Goal: Book appointment/travel/reservation

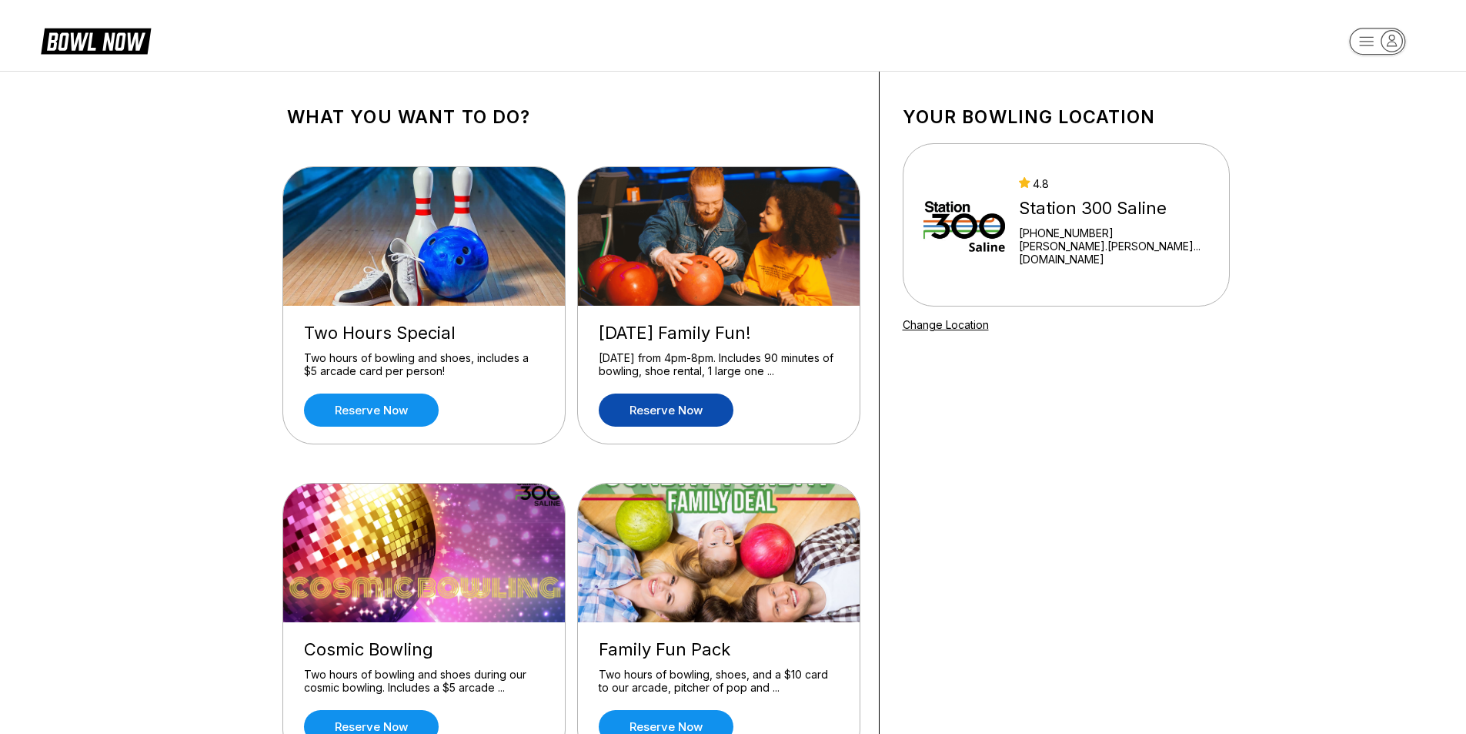
click at [678, 417] on link "Reserve now" at bounding box center [666, 409] width 135 height 33
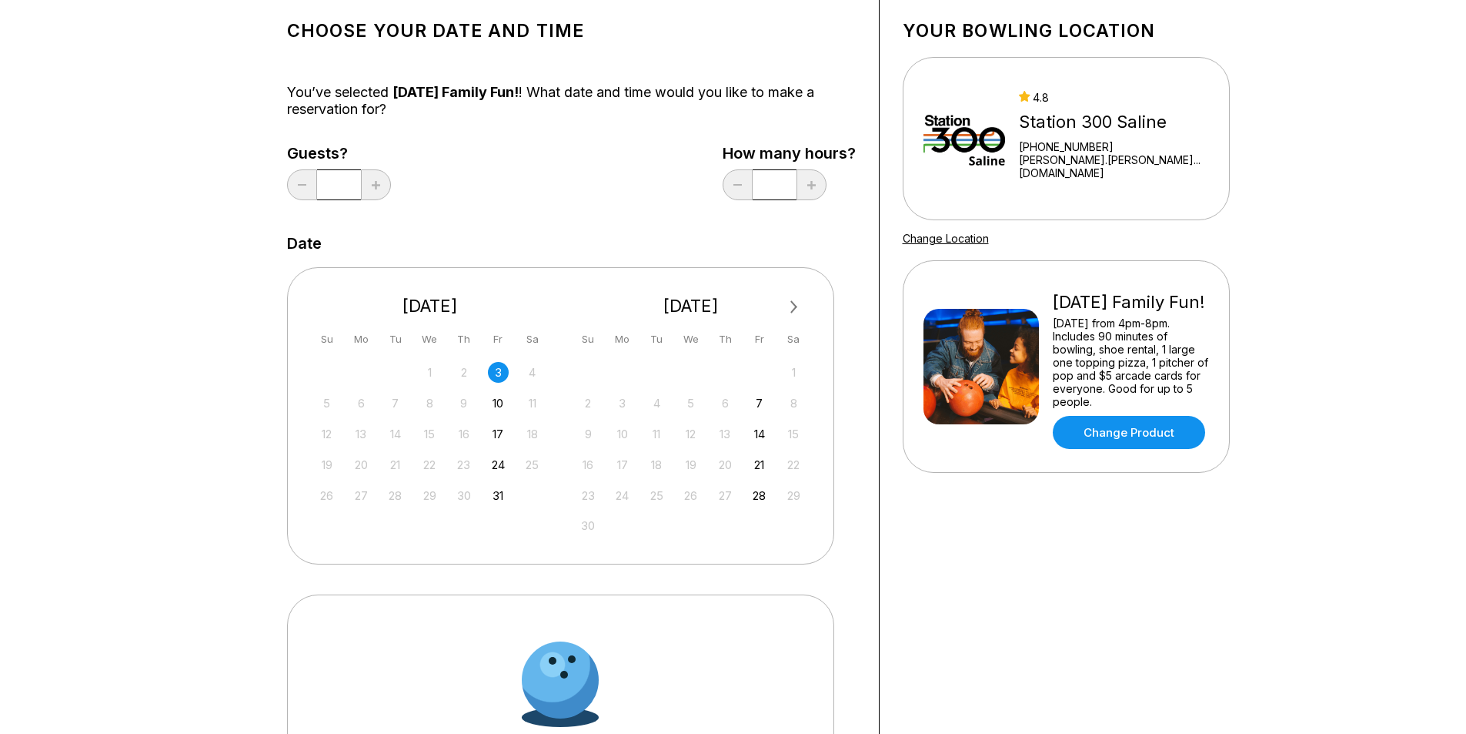
scroll to position [308, 0]
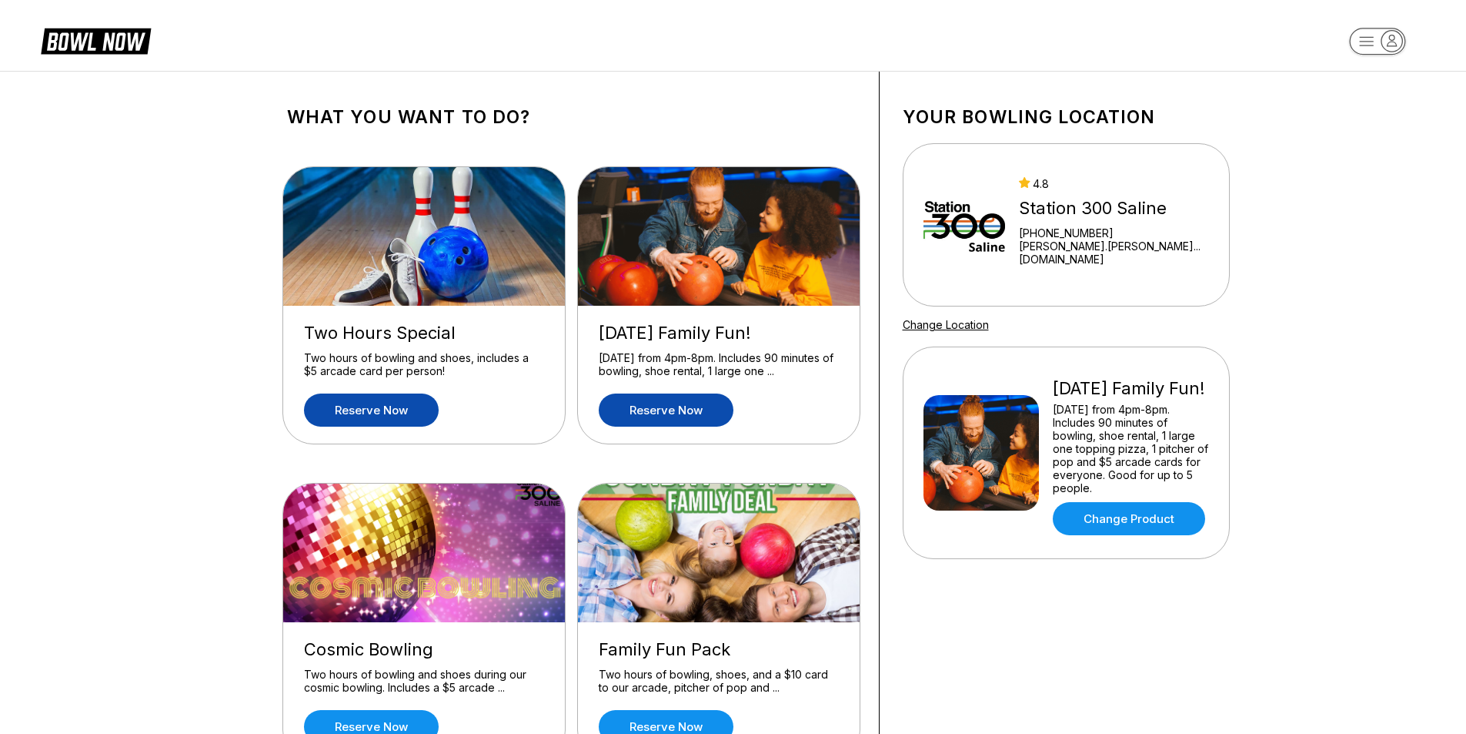
click at [397, 399] on link "Reserve now" at bounding box center [371, 409] width 135 height 33
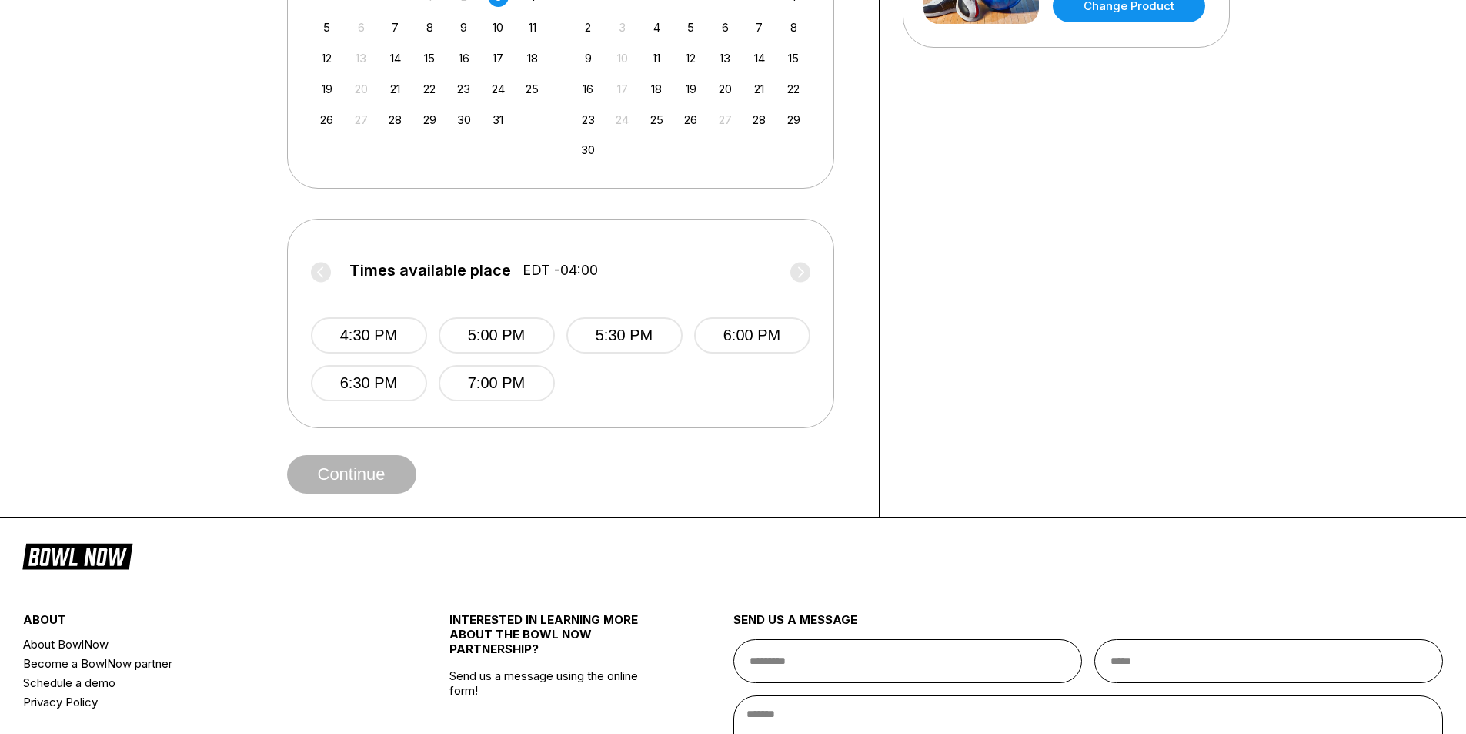
scroll to position [308, 0]
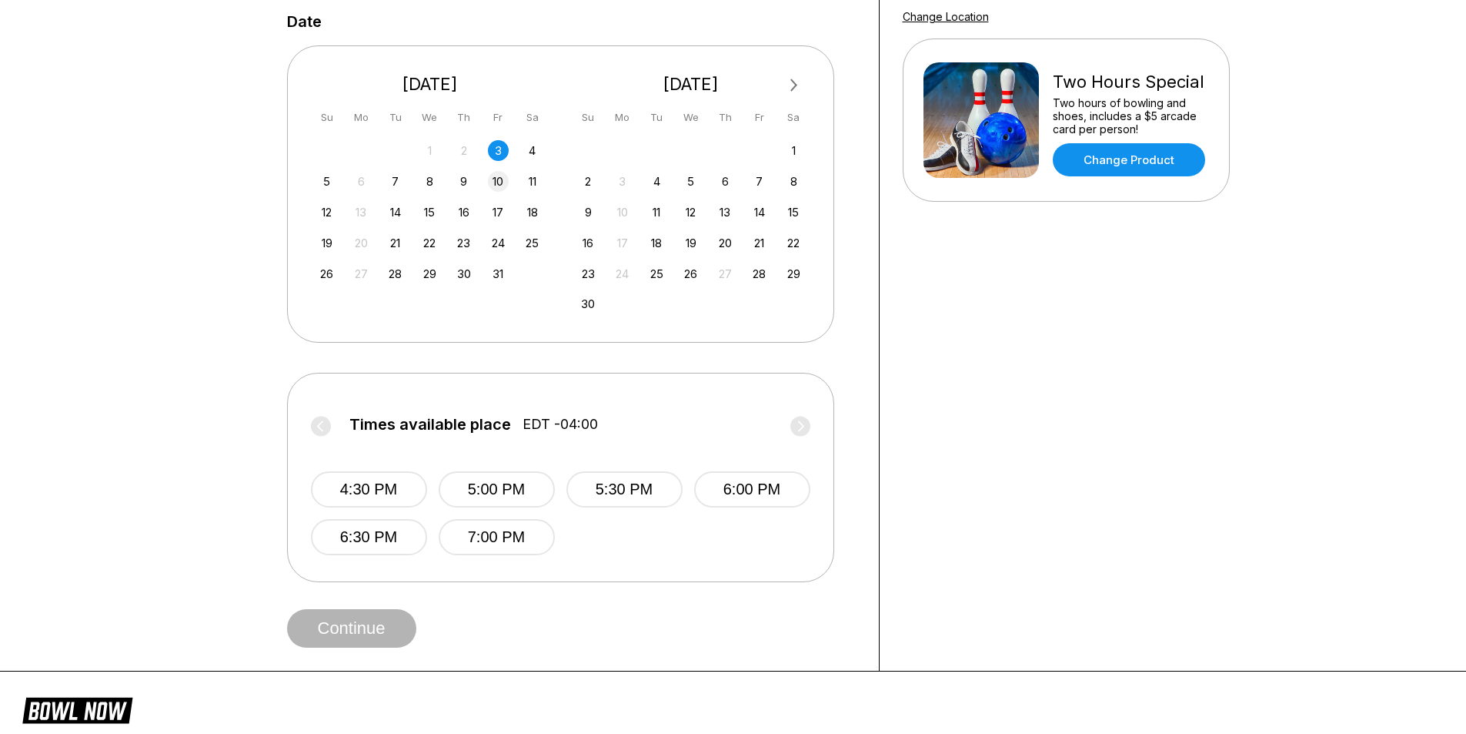
click at [503, 179] on div "10" at bounding box center [498, 181] width 21 height 21
click at [793, 426] on circle at bounding box center [801, 426] width 20 height 20
click at [329, 426] on circle at bounding box center [321, 426] width 20 height 20
click at [761, 176] on div "7" at bounding box center [759, 181] width 21 height 21
click at [800, 425] on circle at bounding box center [801, 426] width 20 height 20
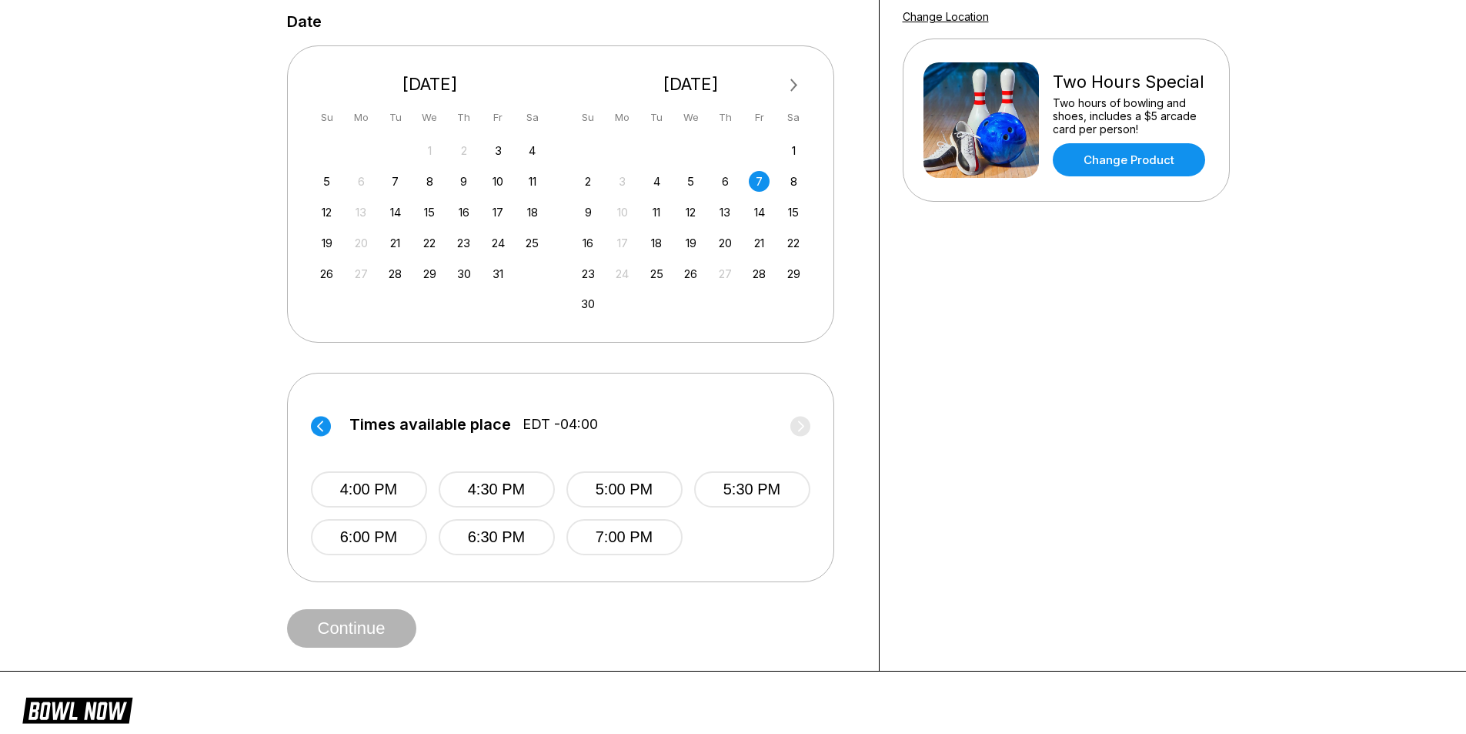
click at [318, 424] on circle at bounding box center [321, 426] width 20 height 20
click at [812, 426] on div "Times available place EDT -04:00 12:00 PM 12:30 PM 1:00 PM 1:30 PM 2:00 PM 2:30…" at bounding box center [560, 477] width 547 height 209
click at [804, 426] on icon at bounding box center [800, 425] width 6 height 11
click at [320, 420] on circle at bounding box center [321, 426] width 20 height 20
click at [496, 153] on div "3" at bounding box center [498, 150] width 21 height 21
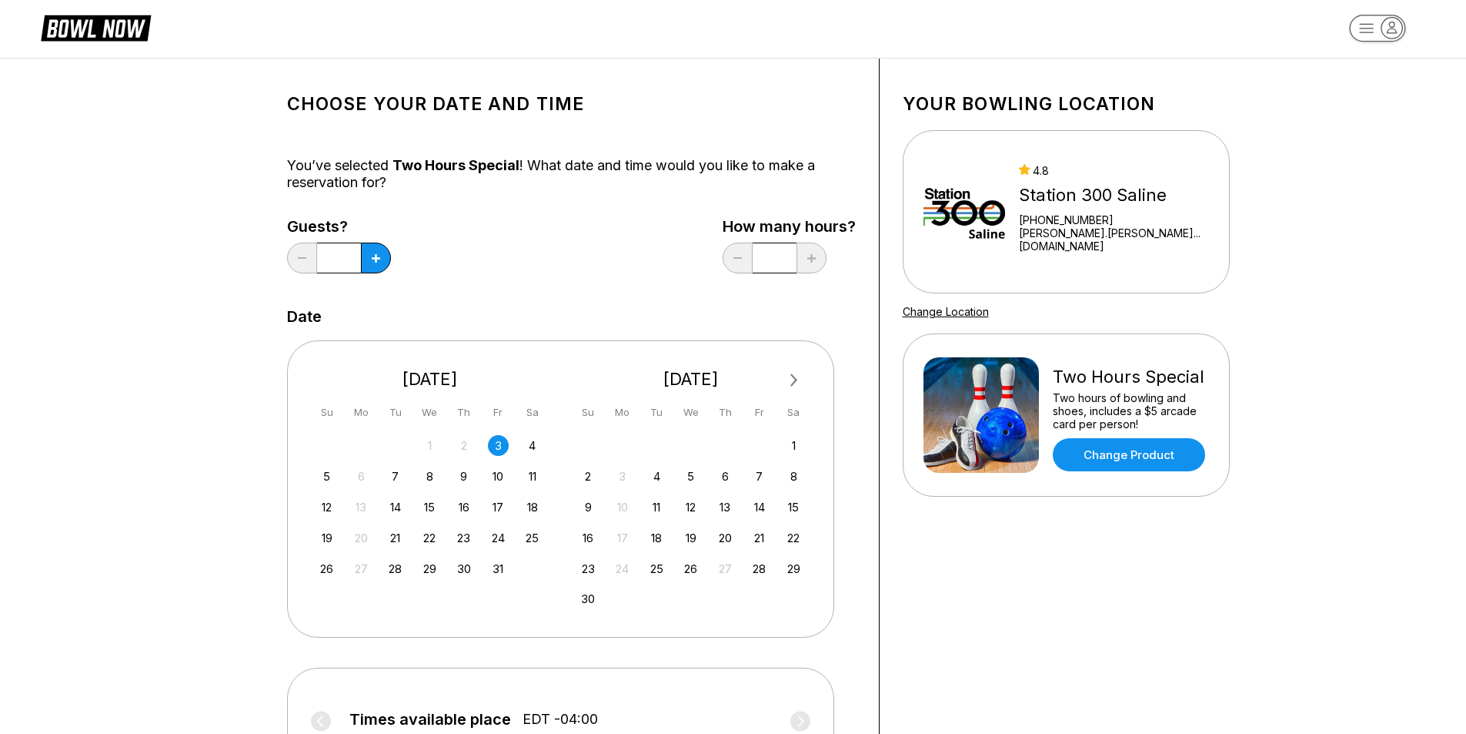
scroll to position [0, 0]
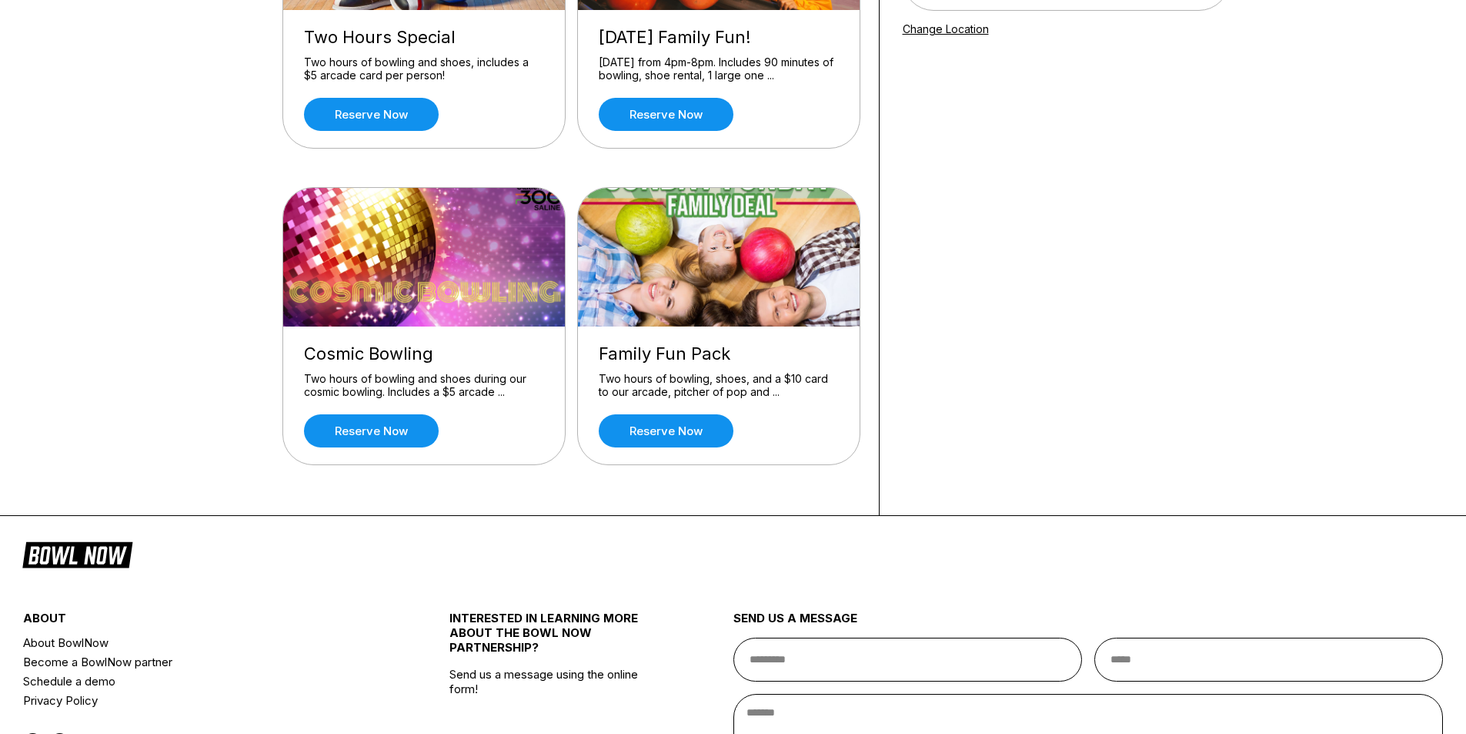
scroll to position [308, 0]
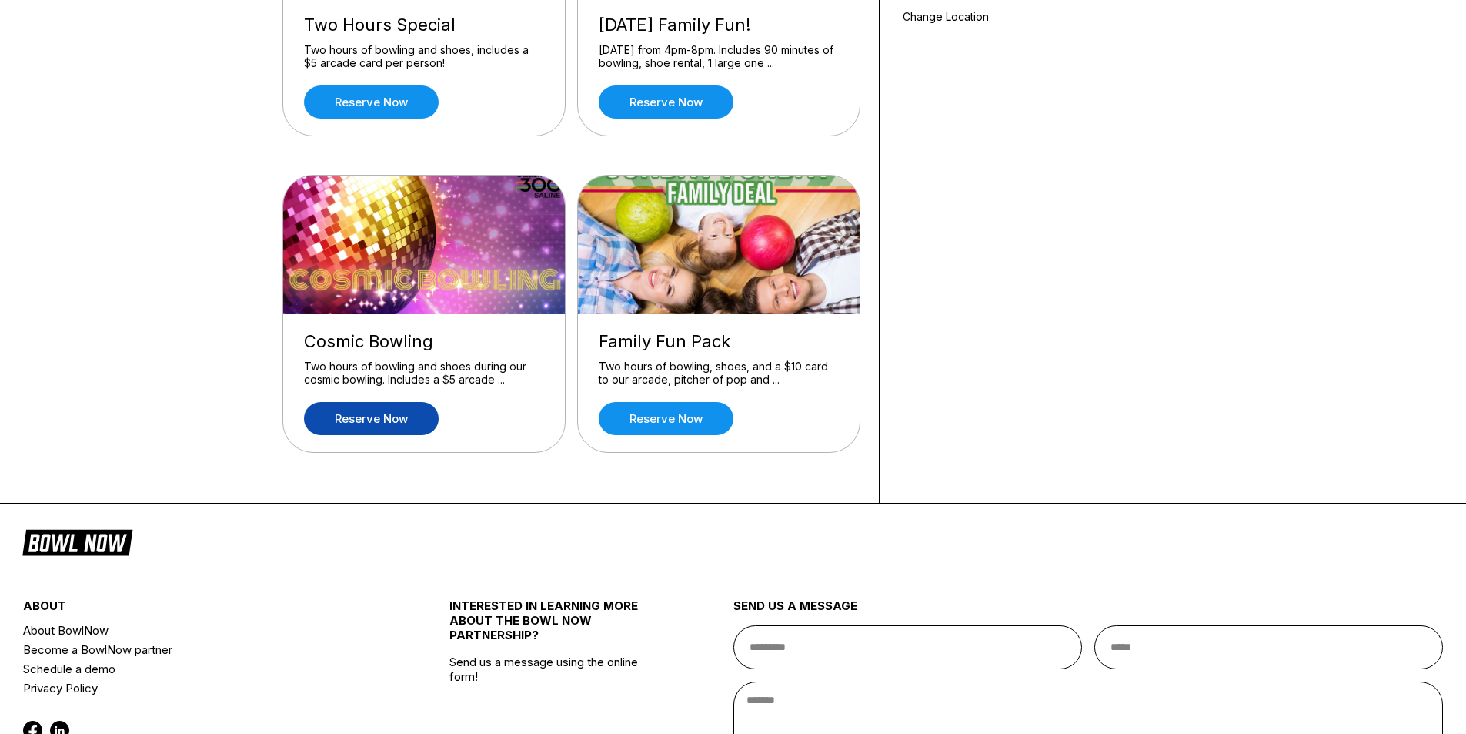
click at [397, 422] on link "Reserve now" at bounding box center [371, 418] width 135 height 33
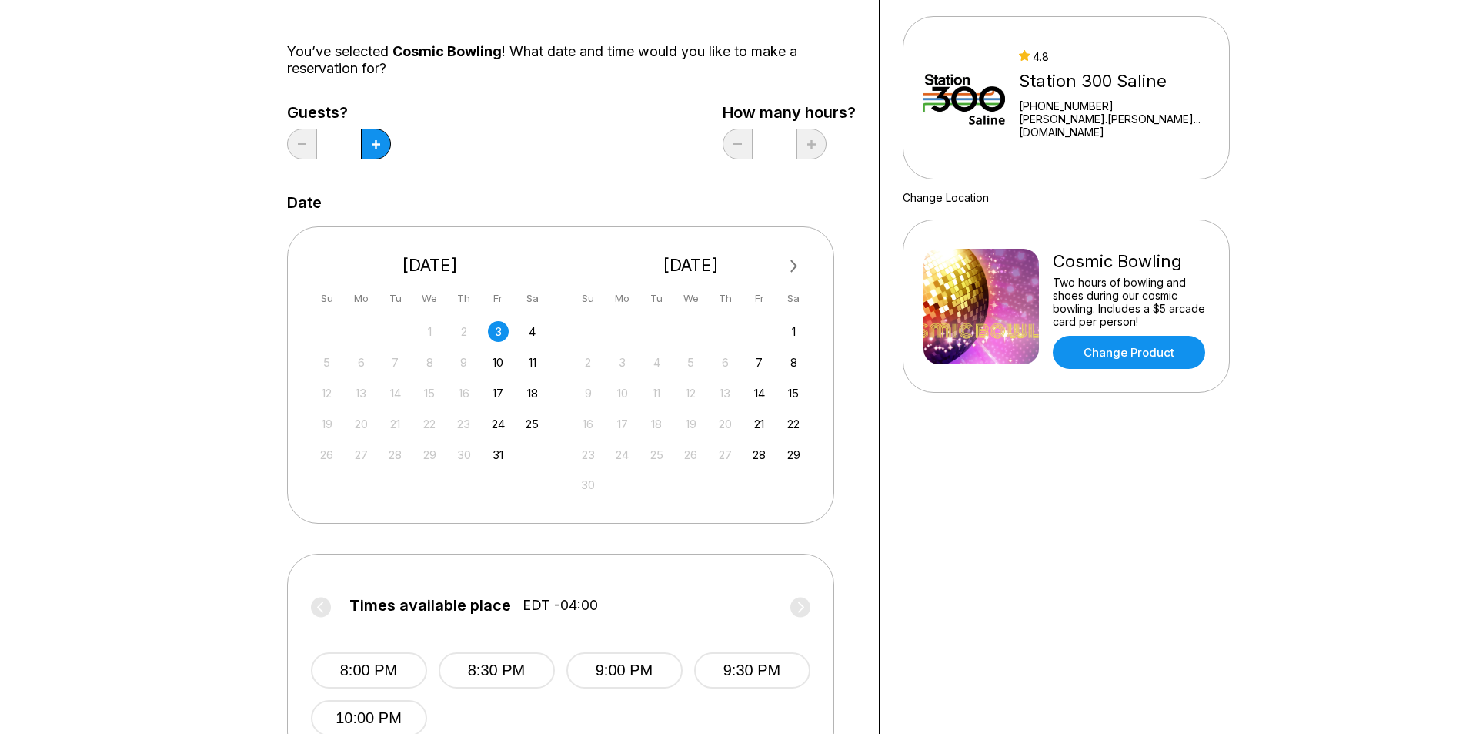
scroll to position [308, 0]
